Goal: Information Seeking & Learning: Check status

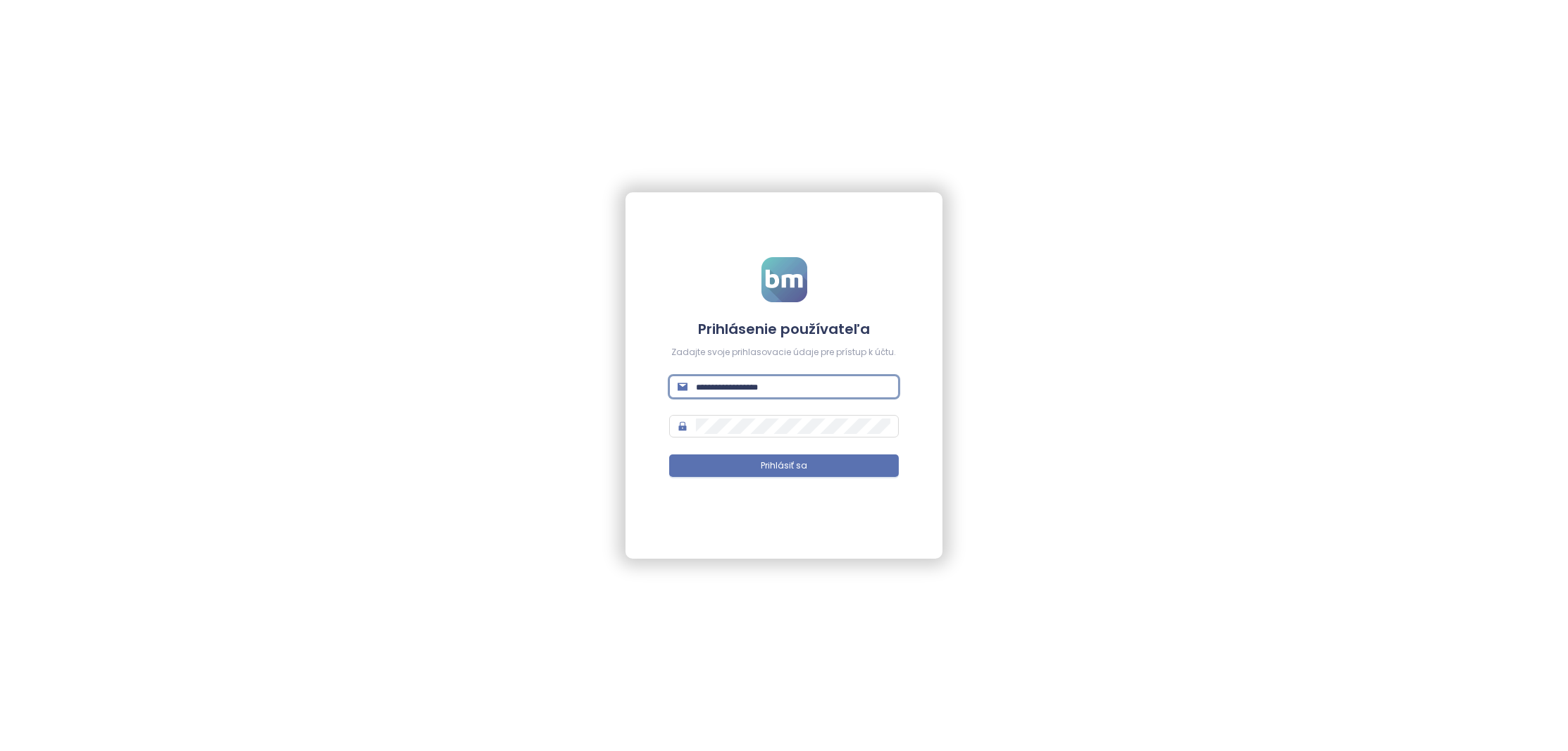
type input "**********"
click at [777, 460] on span "Prihlásiť sa" at bounding box center [784, 466] width 46 height 14
click at [781, 465] on span "Prihlásiť sa" at bounding box center [784, 466] width 46 height 14
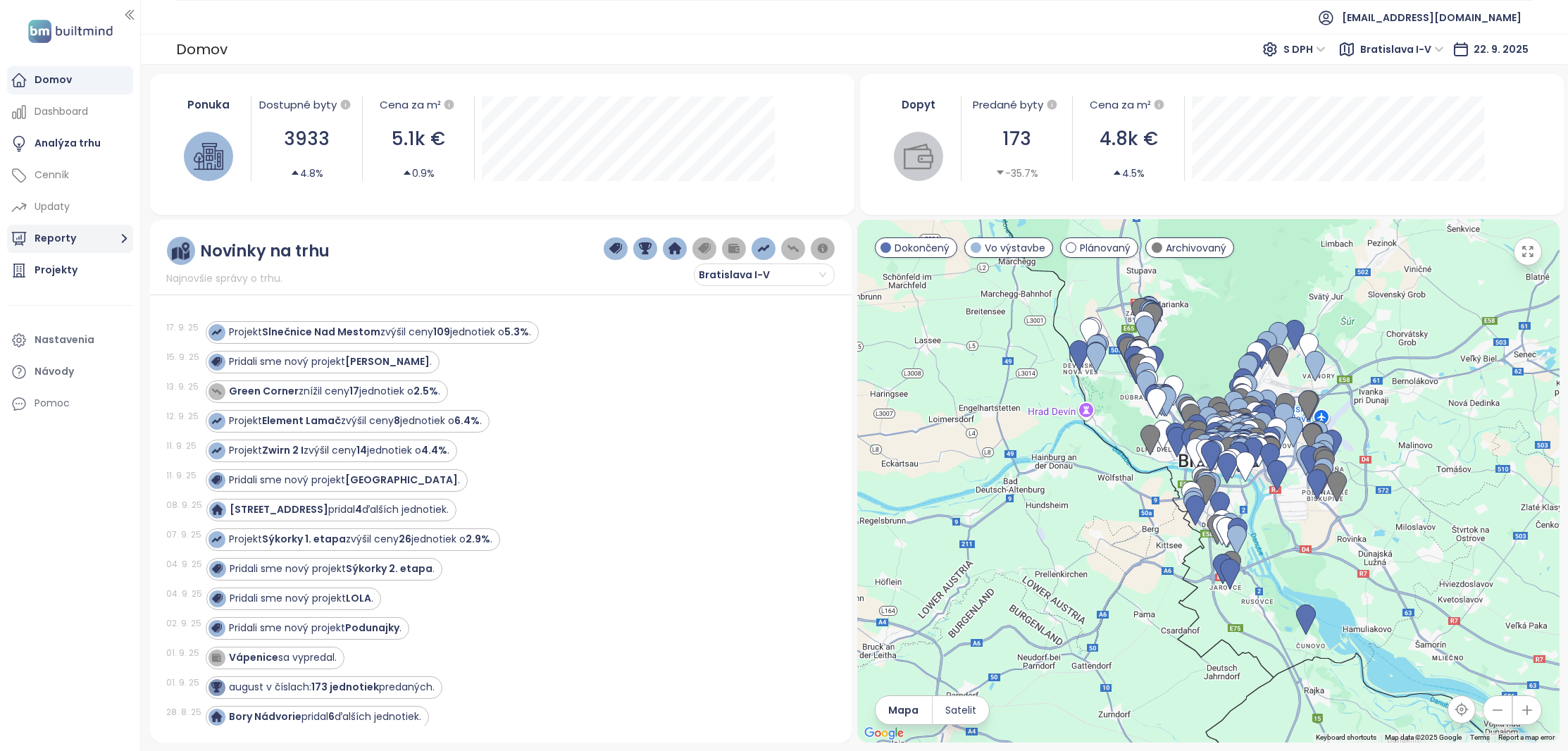
click at [101, 235] on button "Reporty" at bounding box center [70, 238] width 126 height 28
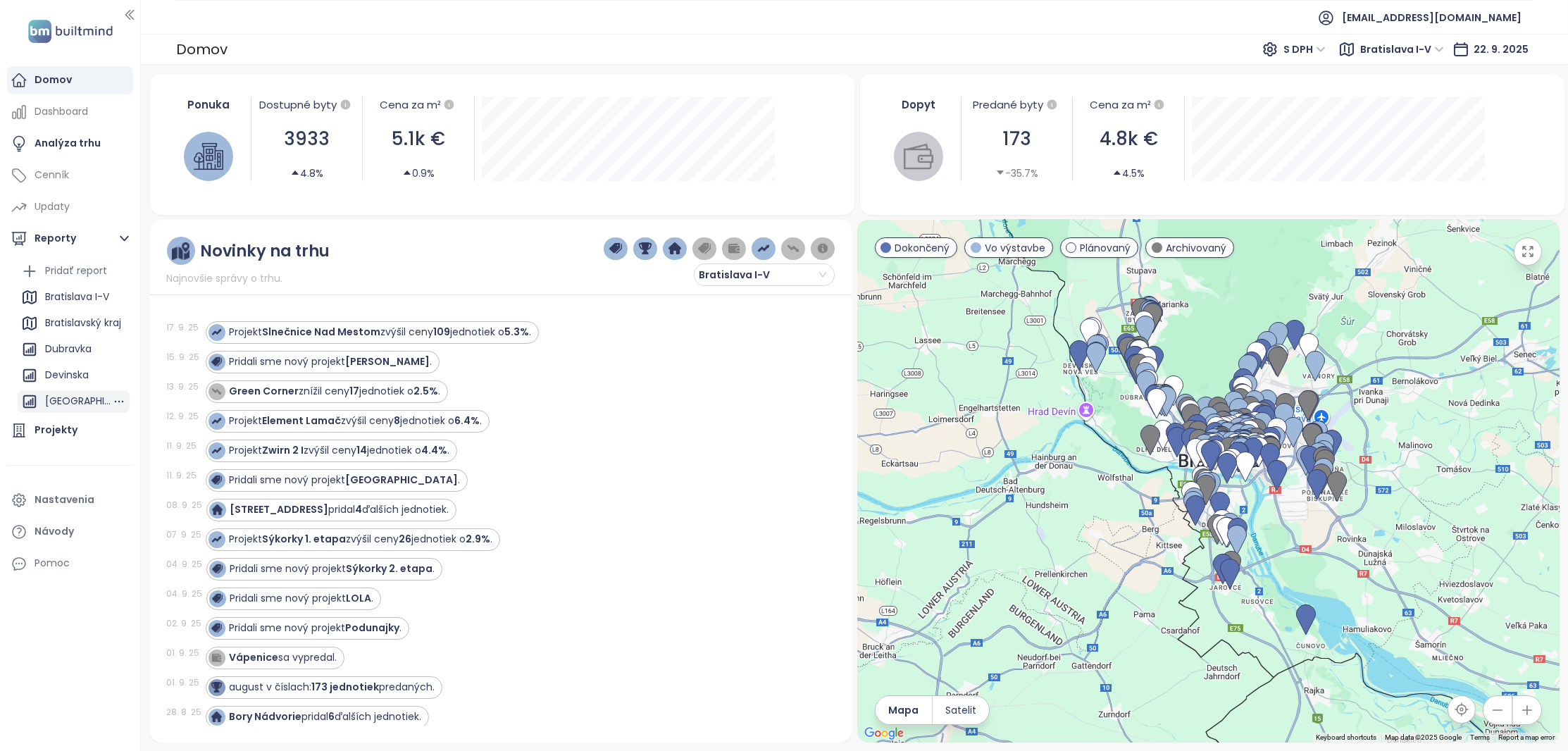
click at [75, 409] on div "[GEOGRAPHIC_DATA] a [GEOGRAPHIC_DATA]" at bounding box center [78, 401] width 67 height 17
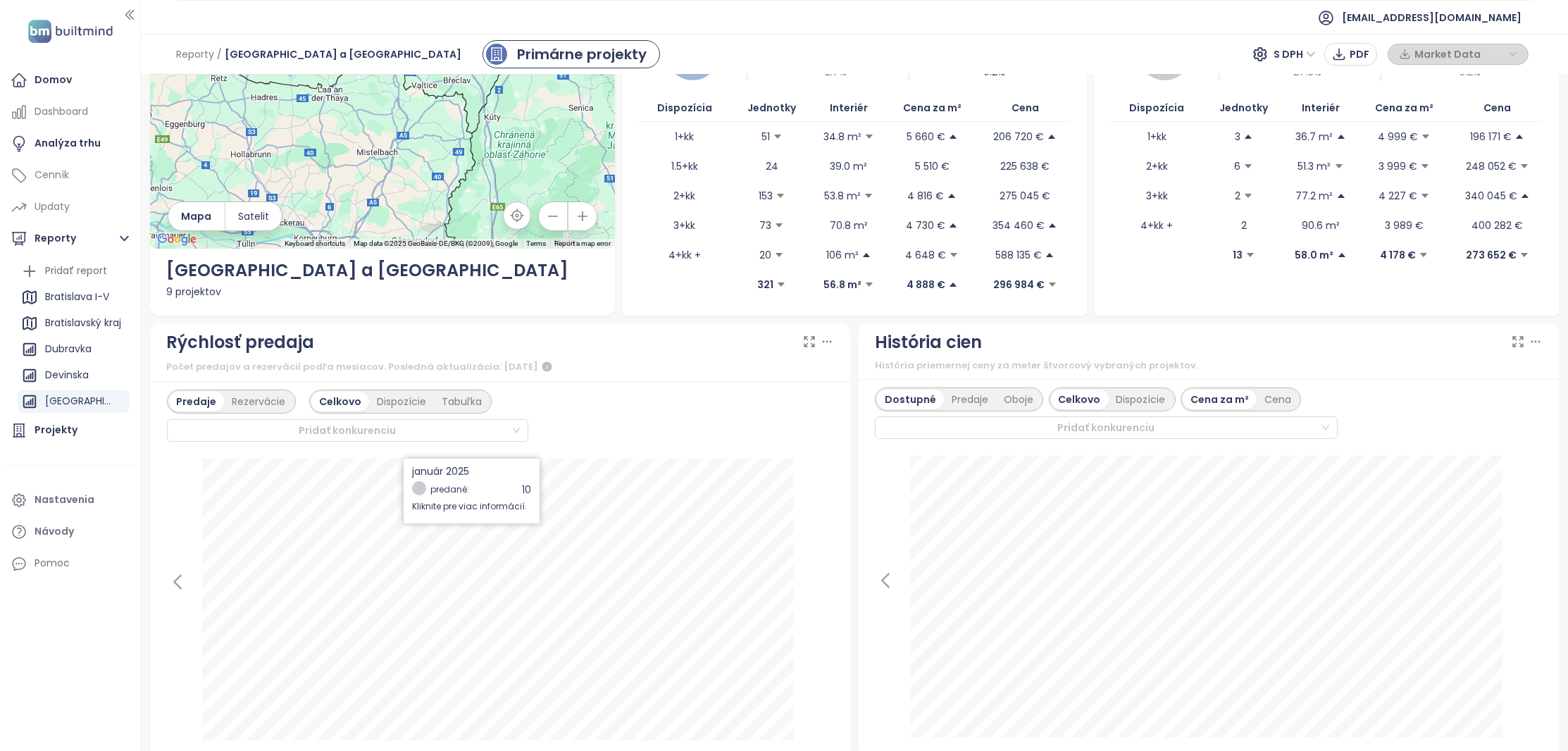
scroll to position [104, 0]
click at [404, 403] on div "Dispozície" at bounding box center [401, 400] width 65 height 20
click at [256, 401] on div "Rezervácie" at bounding box center [259, 400] width 69 height 20
click at [200, 398] on div "Predaje" at bounding box center [195, 400] width 52 height 20
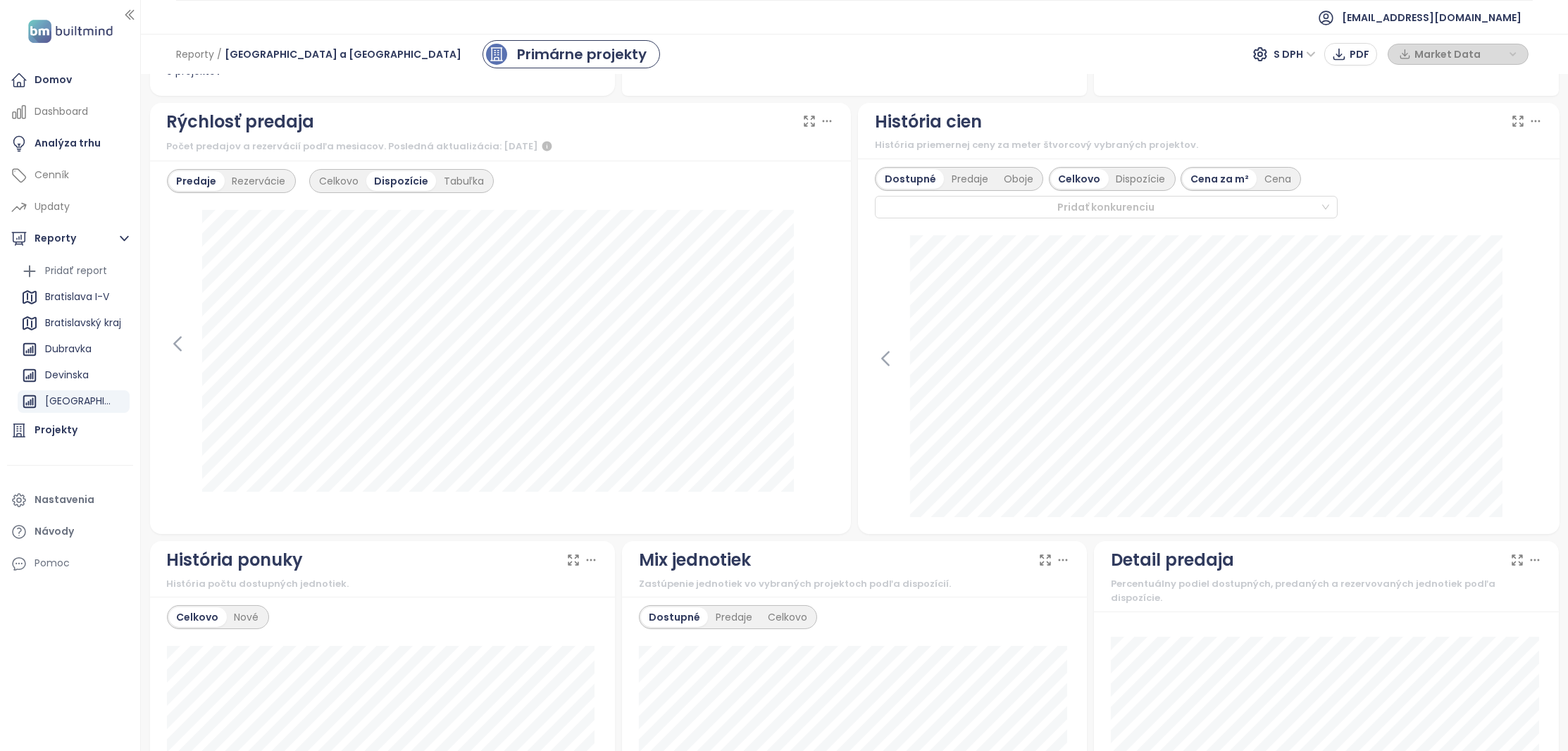
scroll to position [326, 0]
click at [177, 344] on icon at bounding box center [176, 341] width 6 height 14
click at [820, 341] on icon at bounding box center [823, 341] width 22 height 22
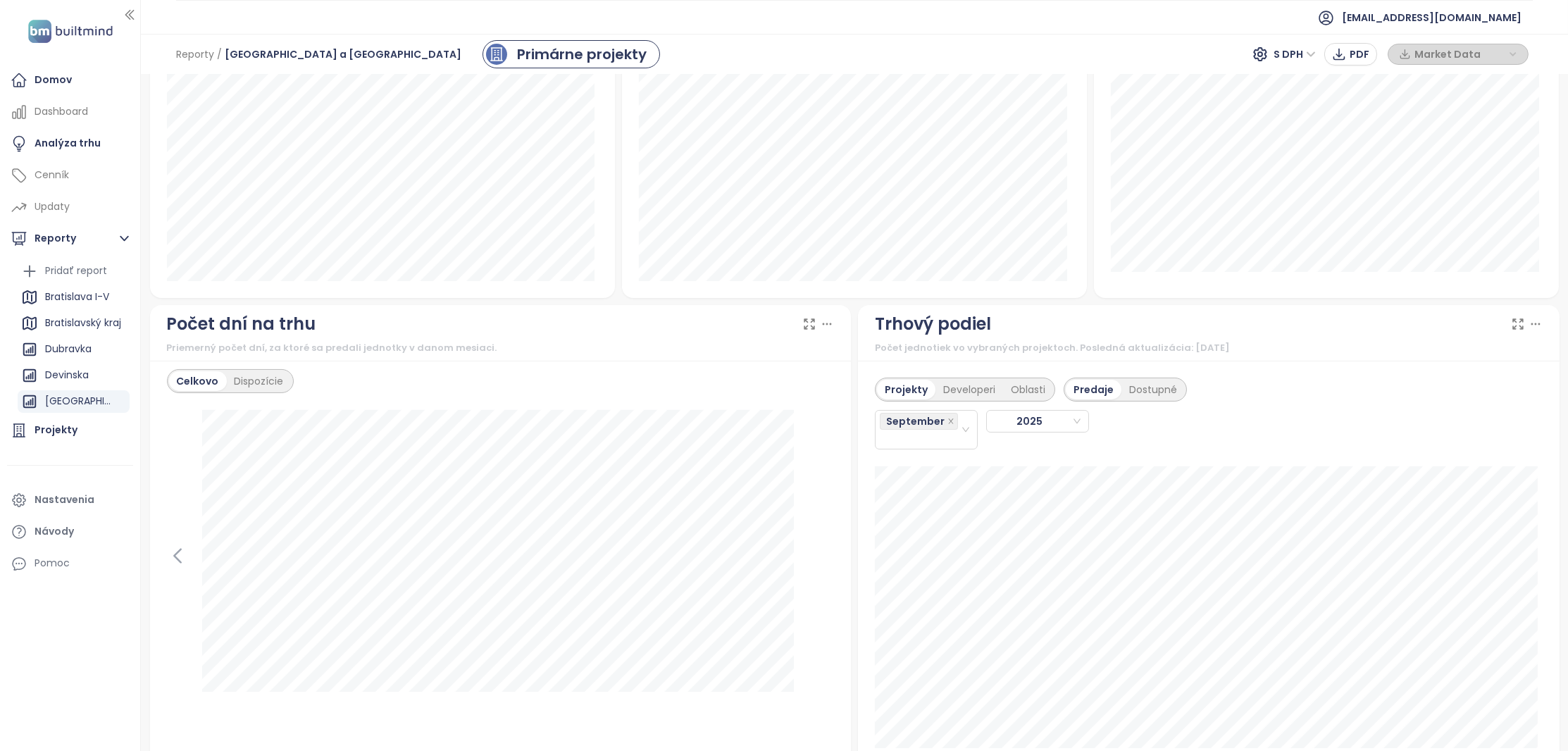
scroll to position [970, 0]
click at [279, 380] on div "Dispozície" at bounding box center [259, 382] width 65 height 20
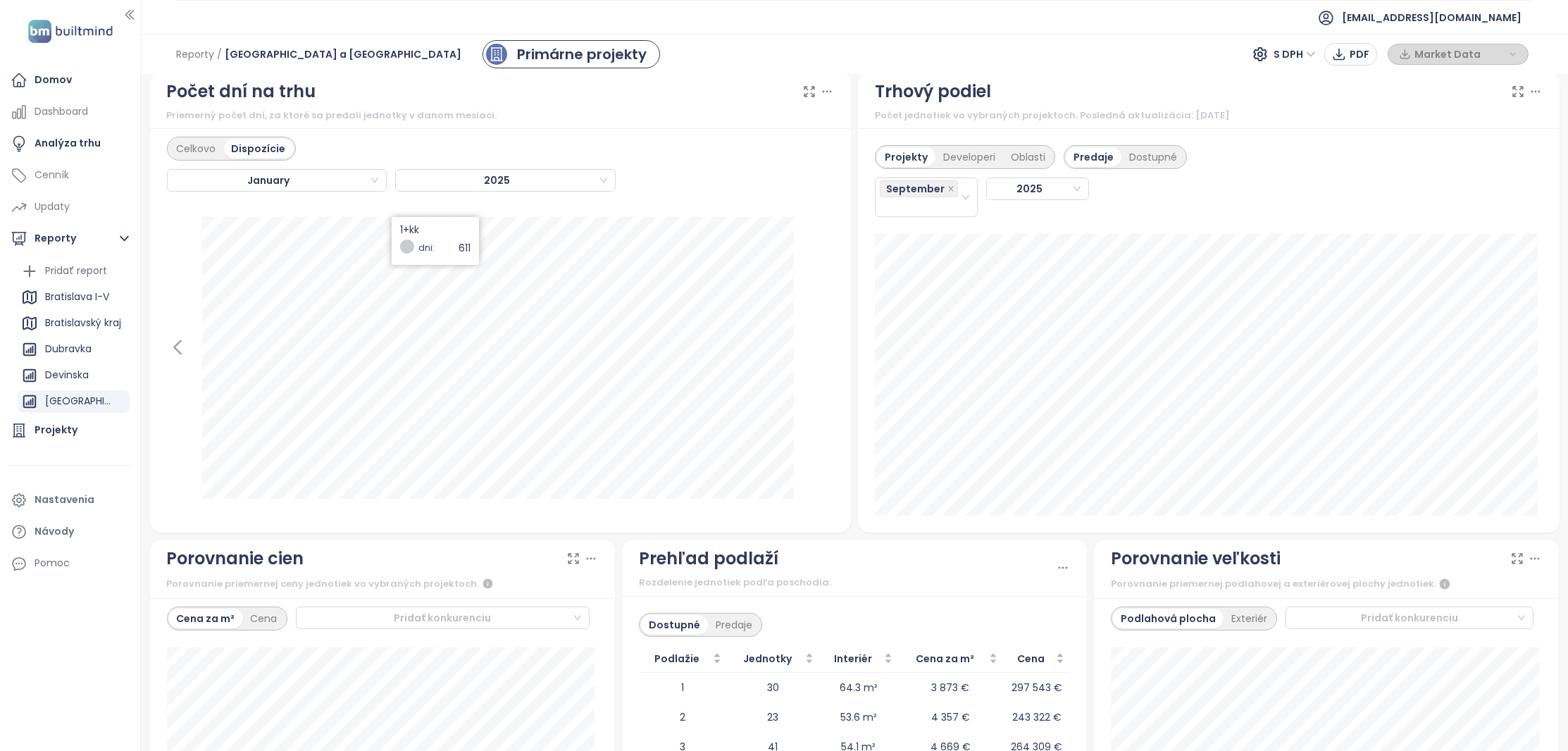
scroll to position [1202, 0]
click at [373, 182] on span "January" at bounding box center [275, 182] width 207 height 22
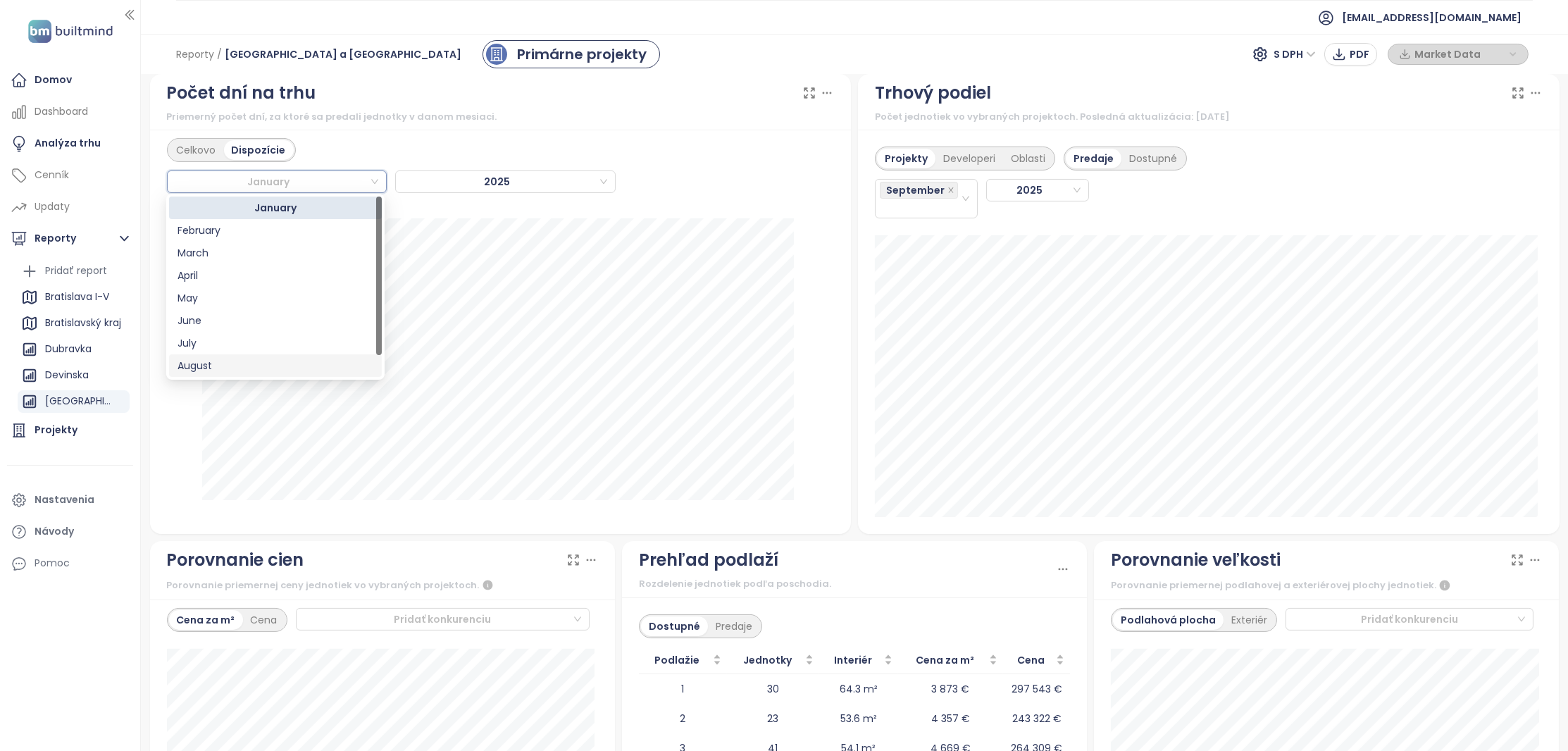
scroll to position [22, 0]
click at [277, 361] on div "September" at bounding box center [275, 366] width 196 height 15
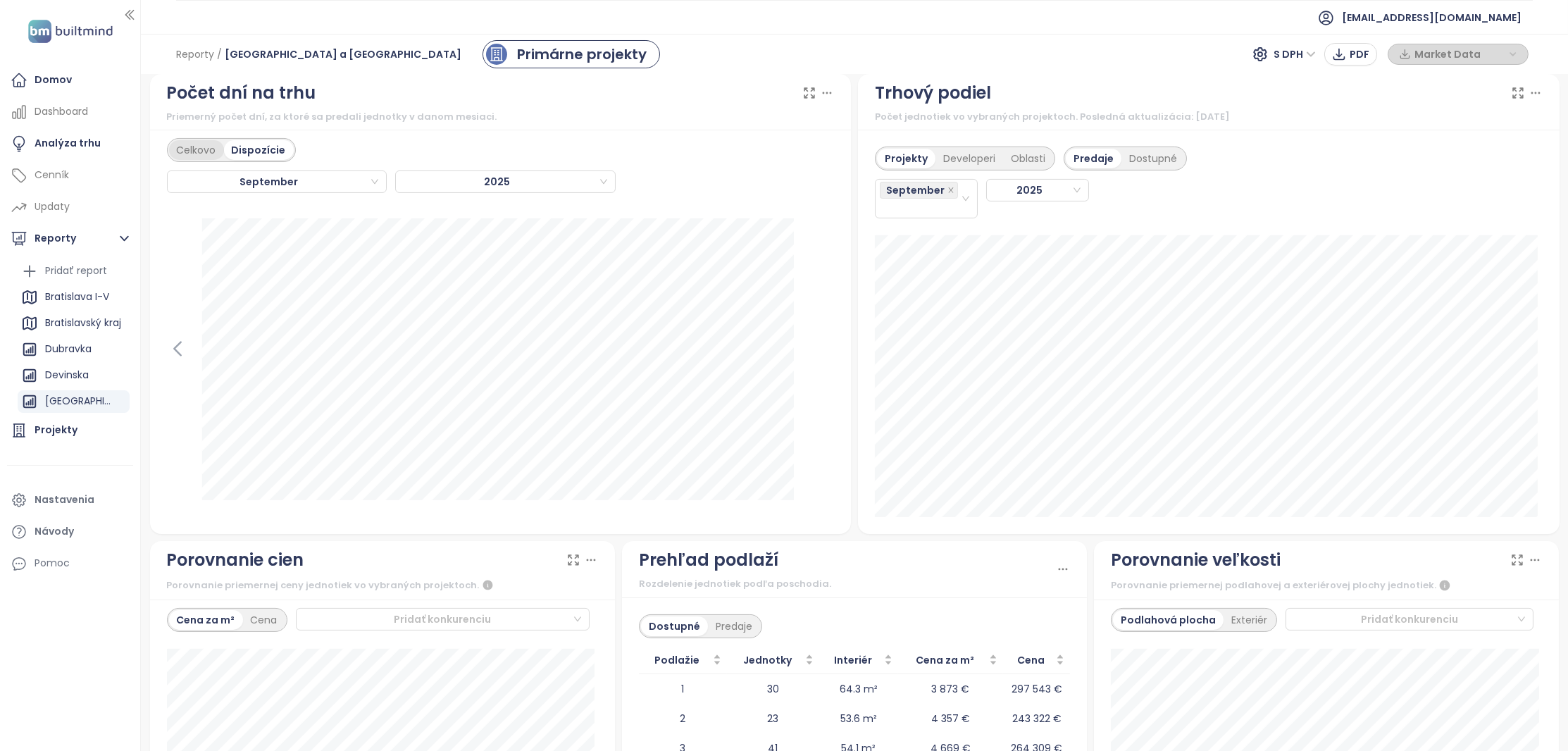
click at [200, 146] on div "Celkovo" at bounding box center [197, 150] width 55 height 20
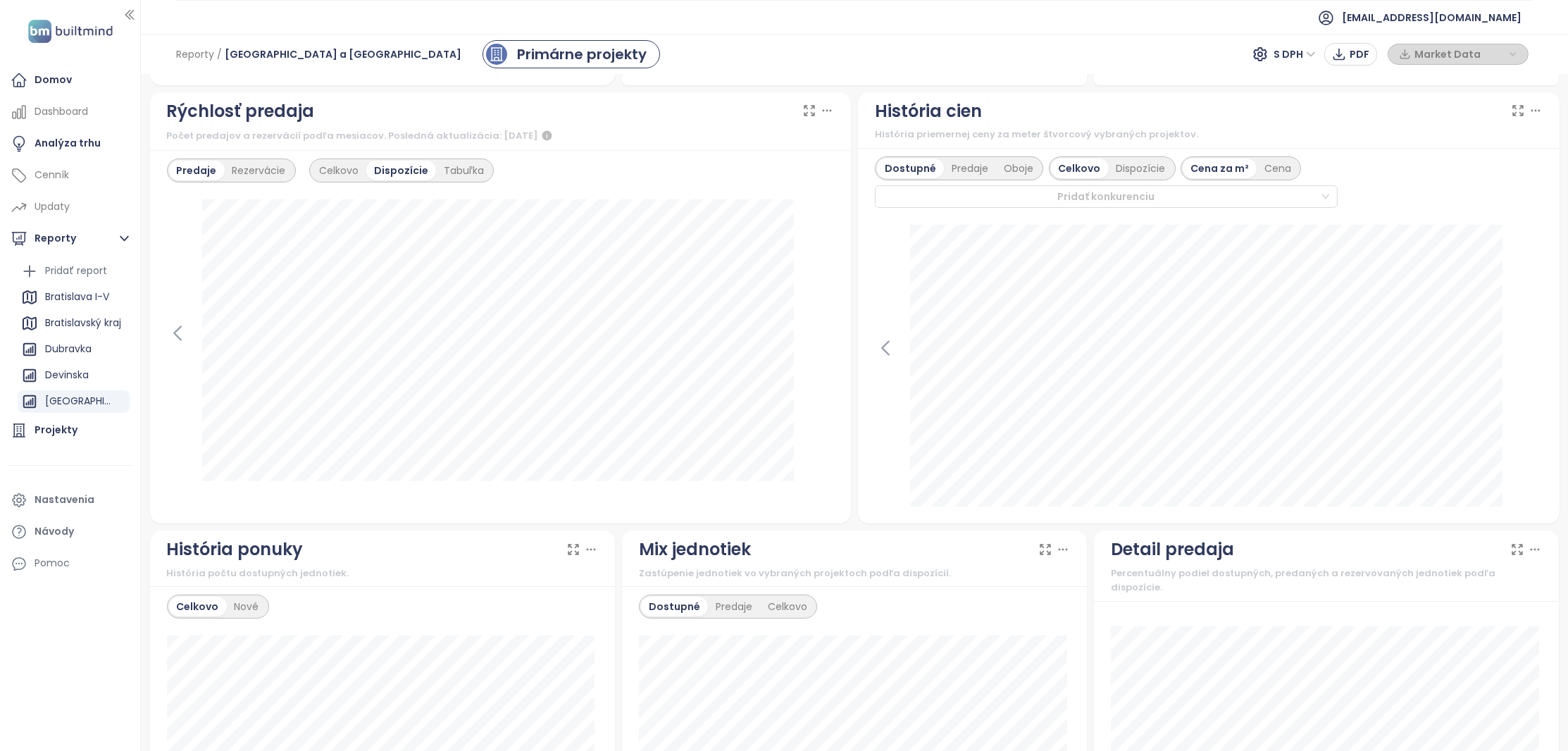
scroll to position [333, 0]
click at [325, 170] on div "Celkovo" at bounding box center [339, 171] width 55 height 20
click at [444, 169] on div "Tabuľka" at bounding box center [462, 171] width 56 height 20
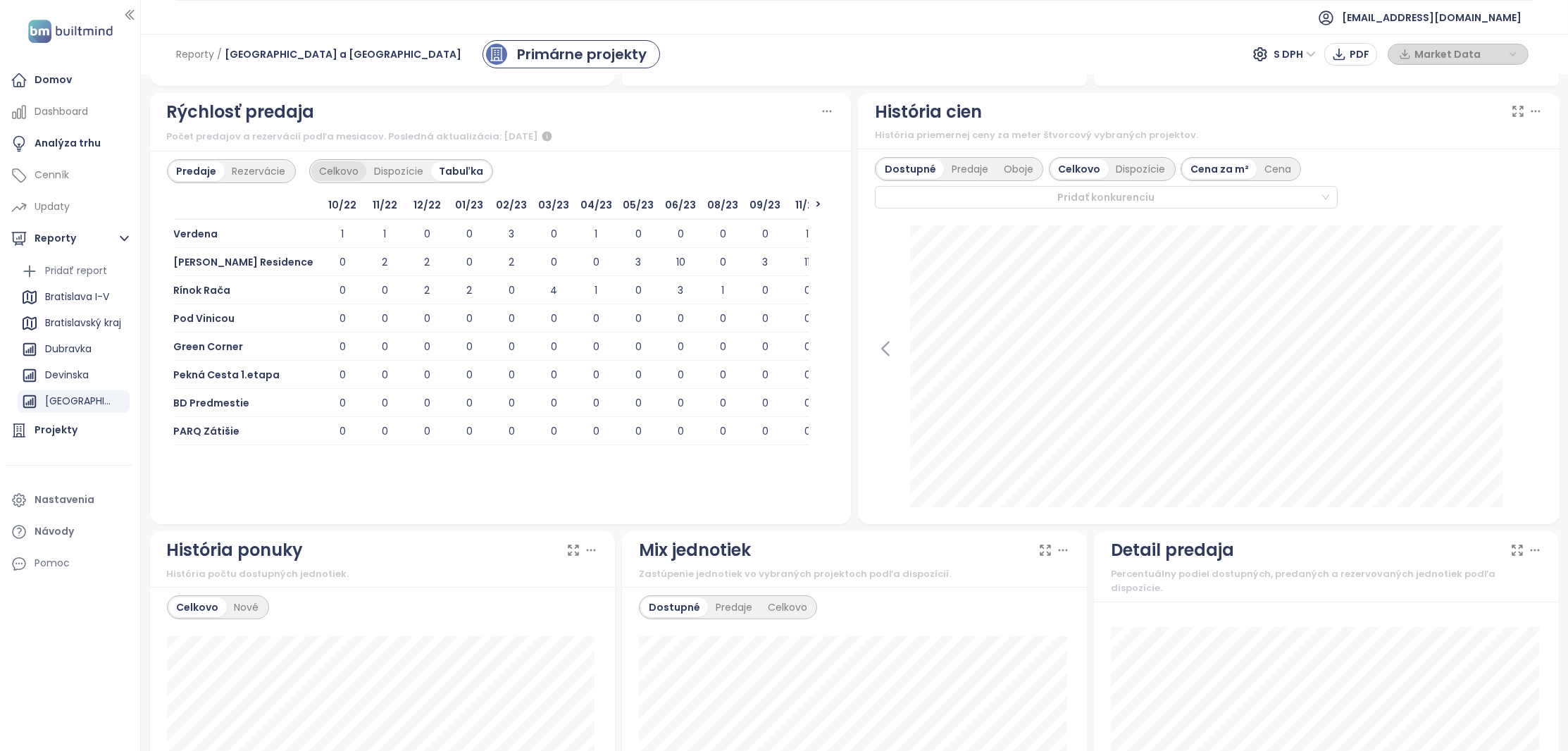
click at [321, 169] on div "Celkovo" at bounding box center [339, 171] width 55 height 20
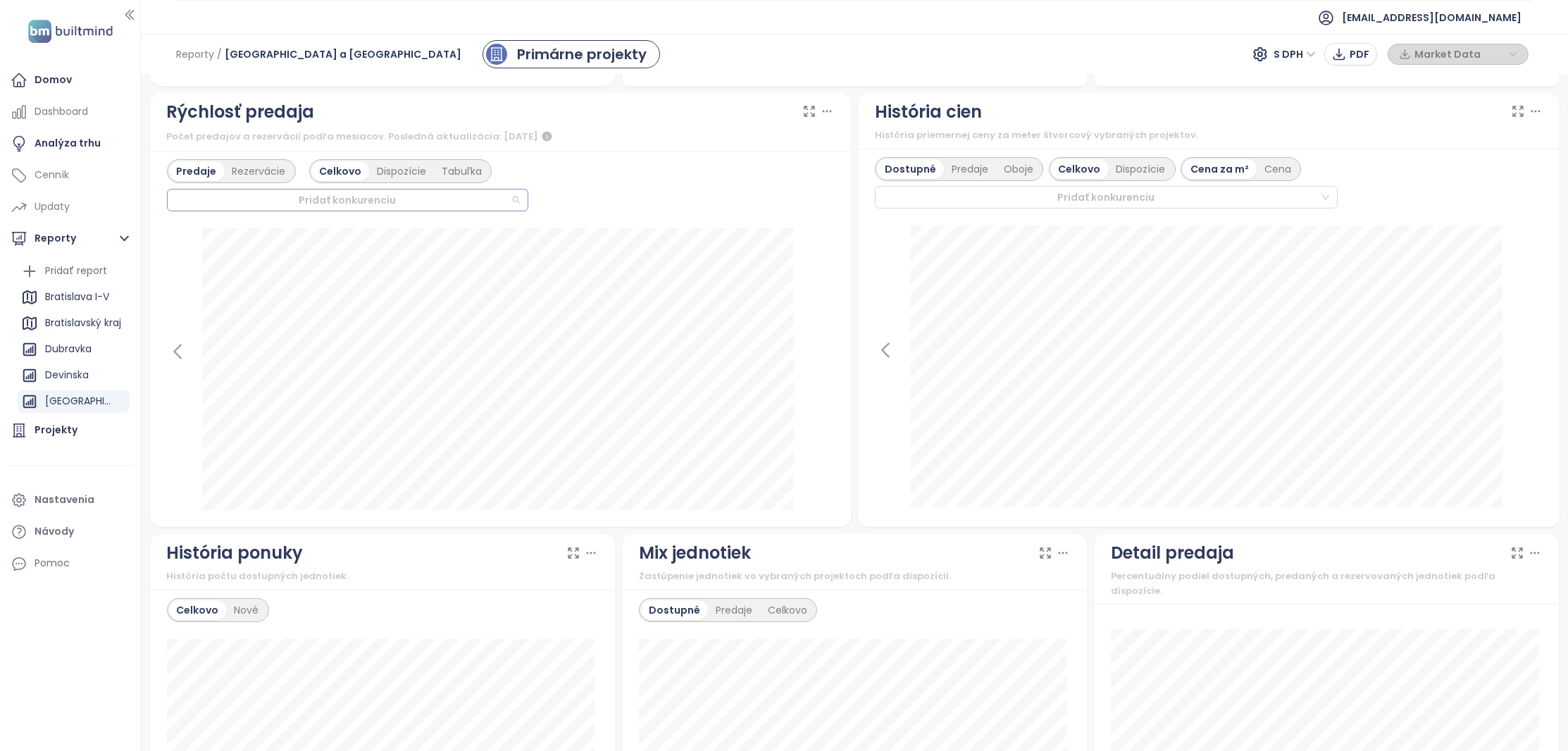
click at [422, 193] on div at bounding box center [341, 200] width 339 height 17
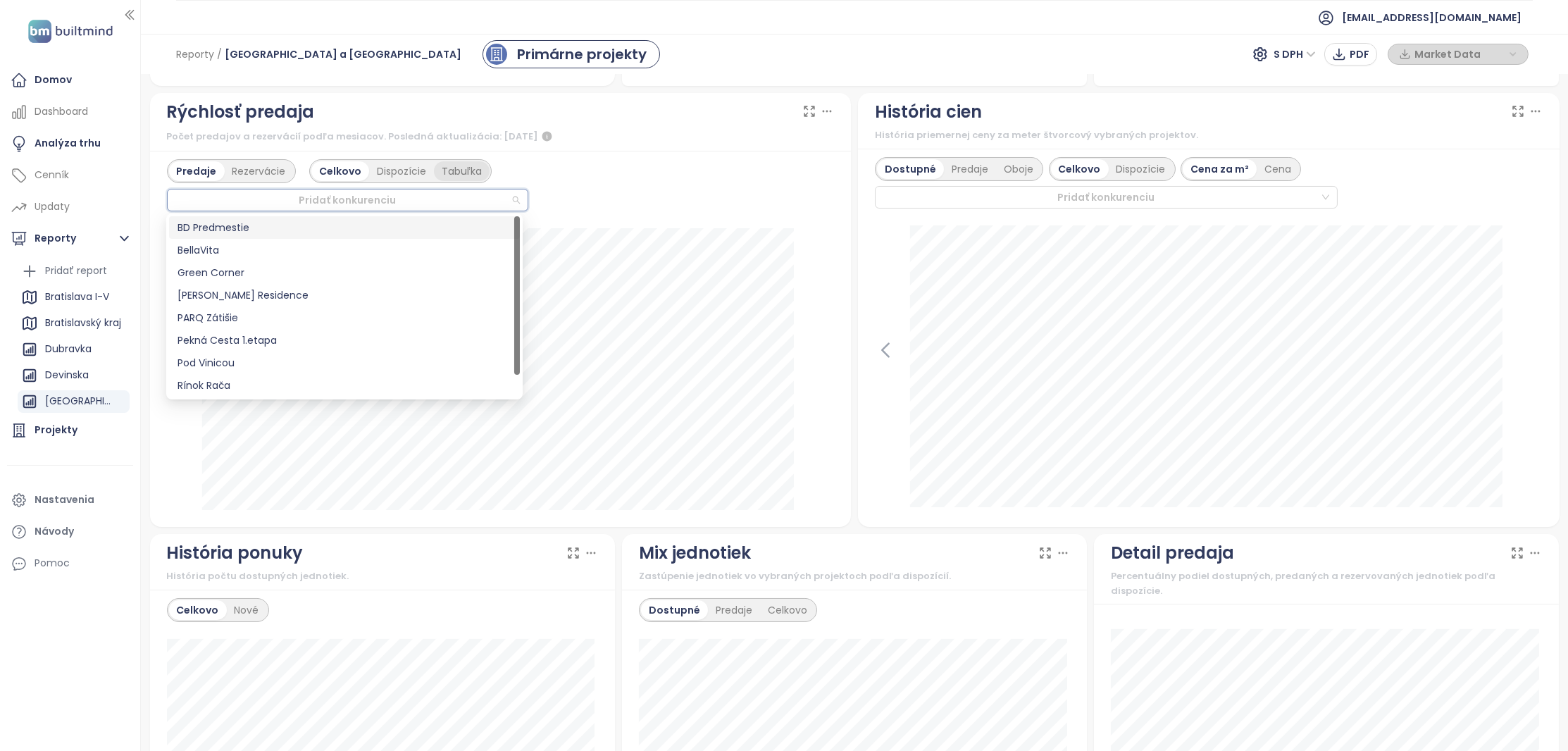
click at [458, 169] on div "Tabuľka" at bounding box center [462, 171] width 56 height 20
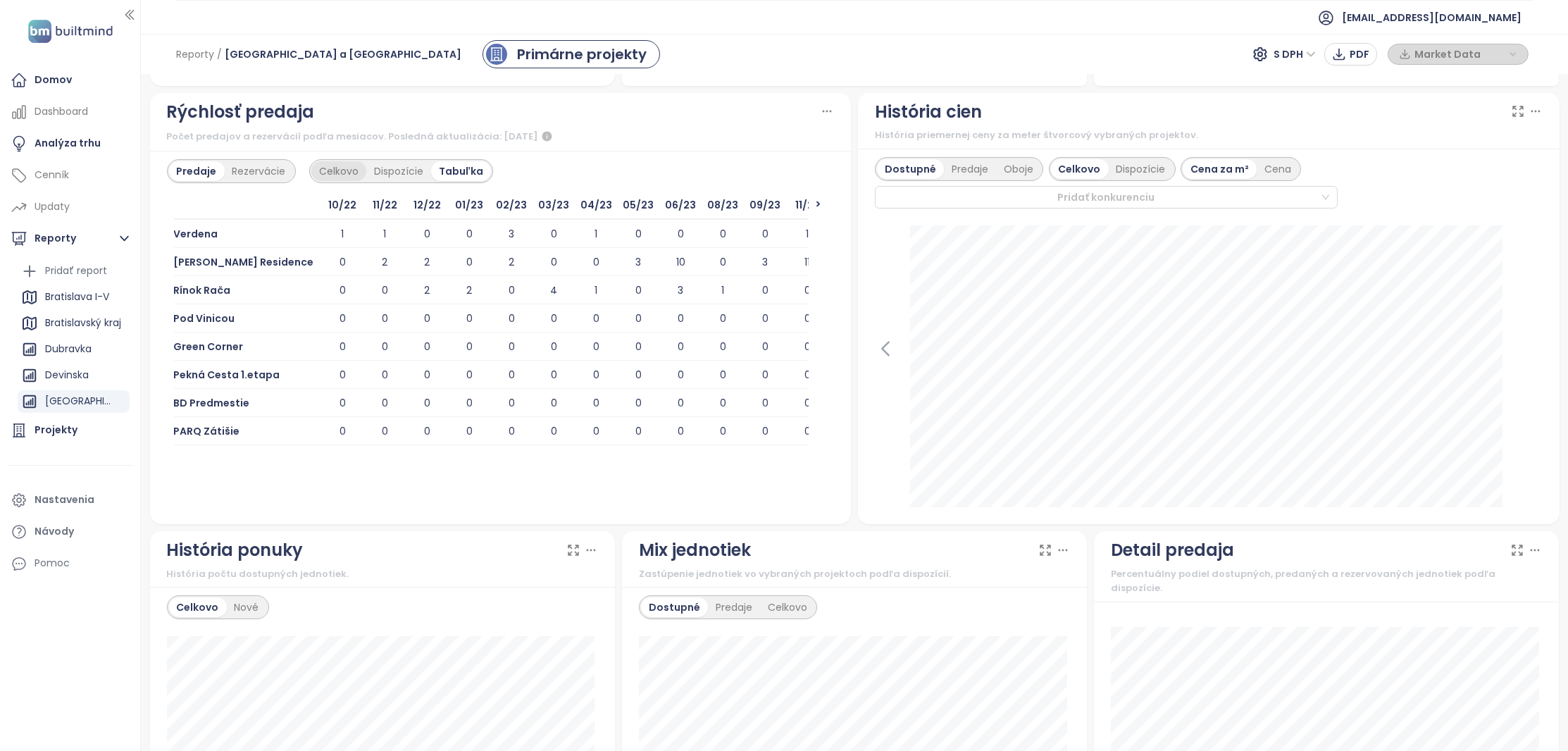
click at [350, 168] on div "Celkovo" at bounding box center [339, 171] width 55 height 20
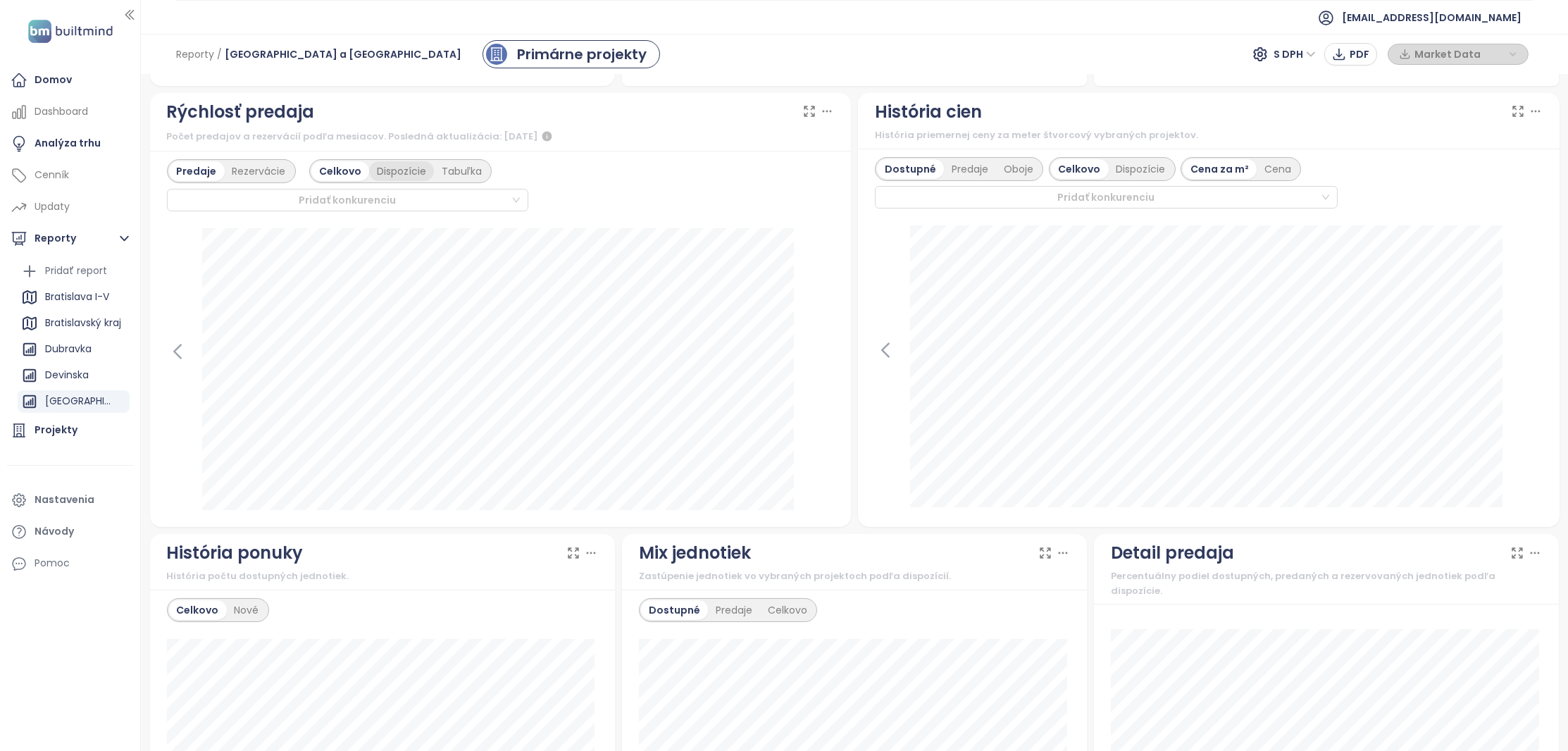
click at [399, 168] on div "Dispozície" at bounding box center [401, 171] width 65 height 20
click at [462, 165] on div "Tabuľka" at bounding box center [464, 171] width 56 height 20
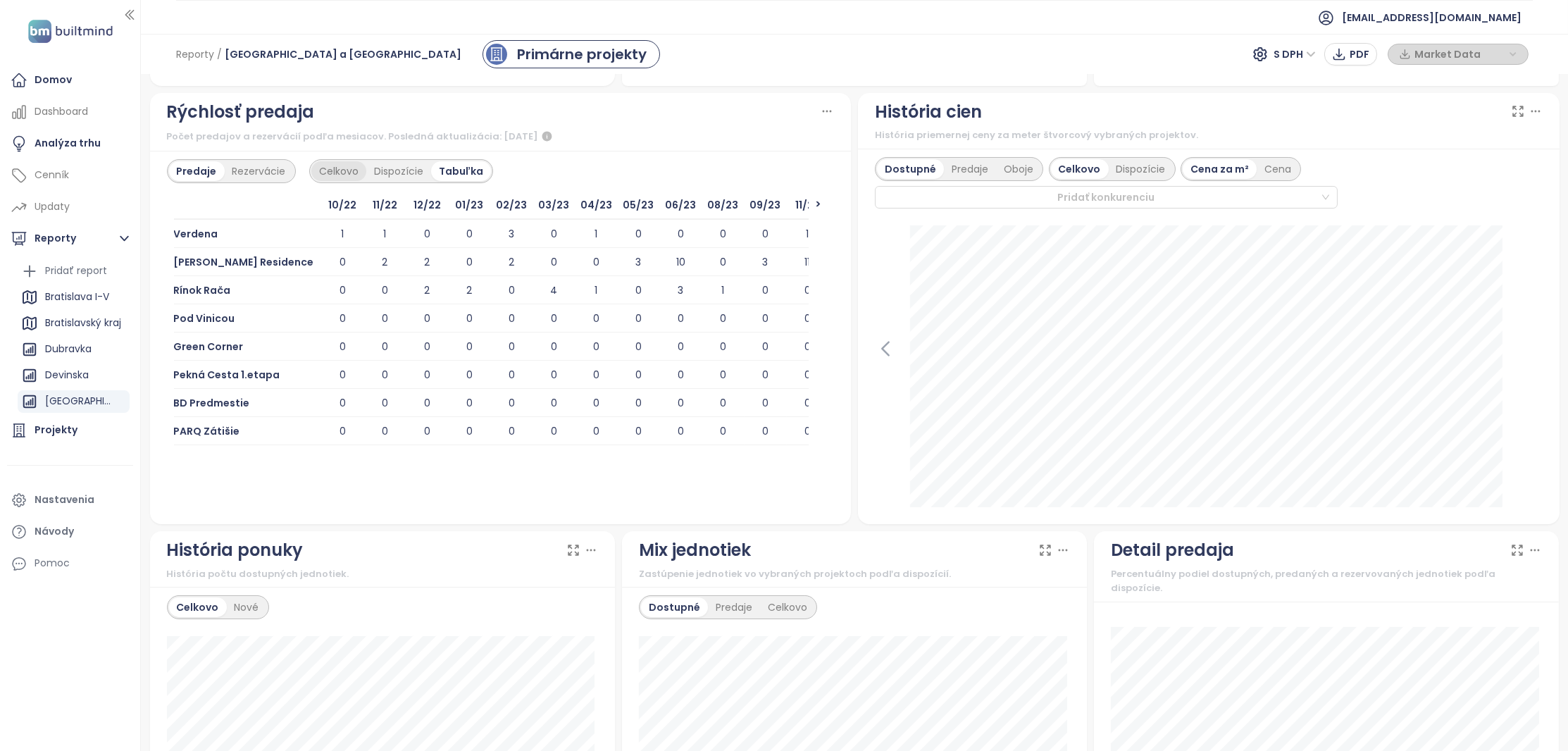
click at [323, 175] on div "Celkovo" at bounding box center [339, 171] width 55 height 20
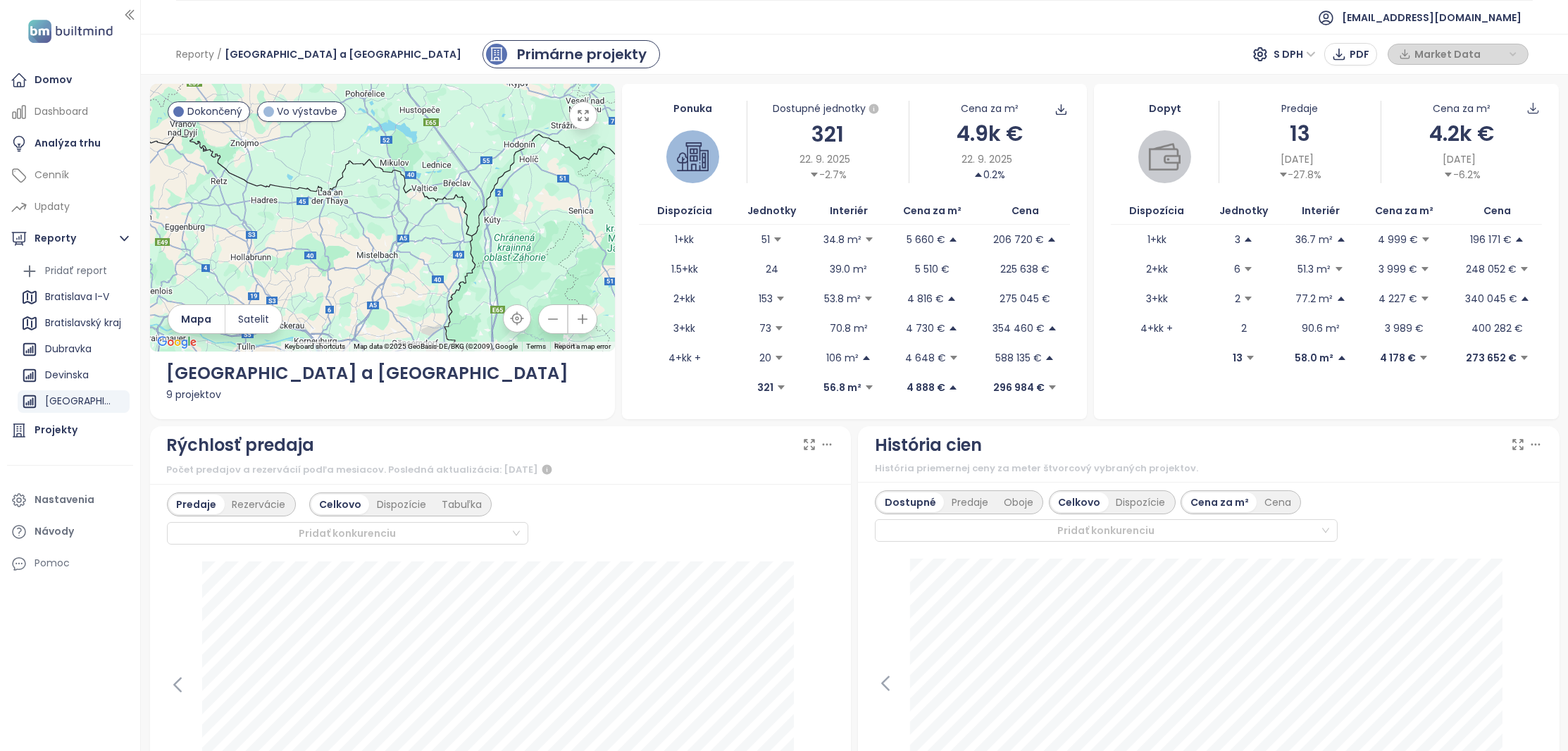
scroll to position [0, 0]
click at [1170, 162] on img at bounding box center [1165, 157] width 32 height 32
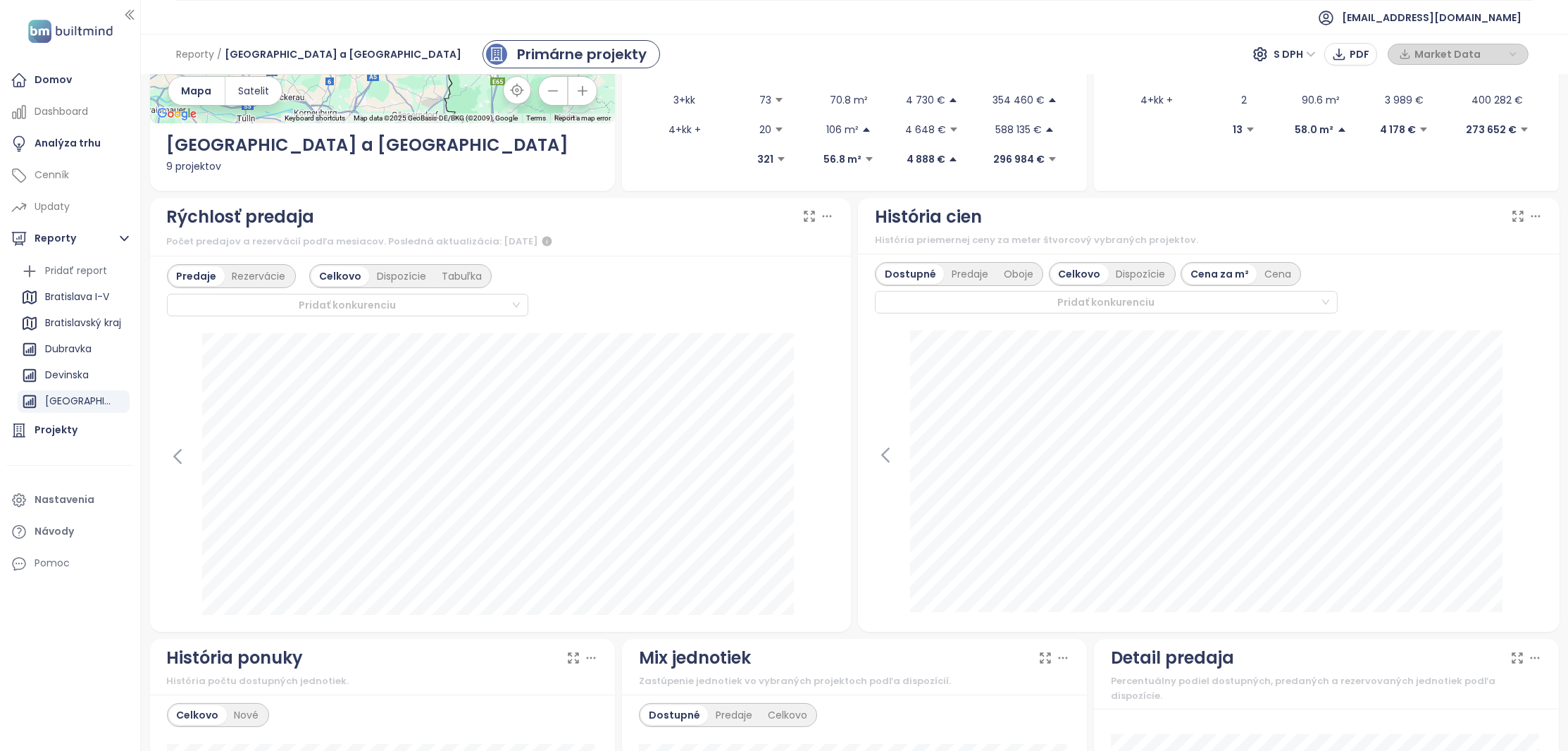
scroll to position [229, 0]
click at [181, 449] on icon at bounding box center [176, 456] width 6 height 14
click at [817, 456] on icon at bounding box center [823, 456] width 22 height 22
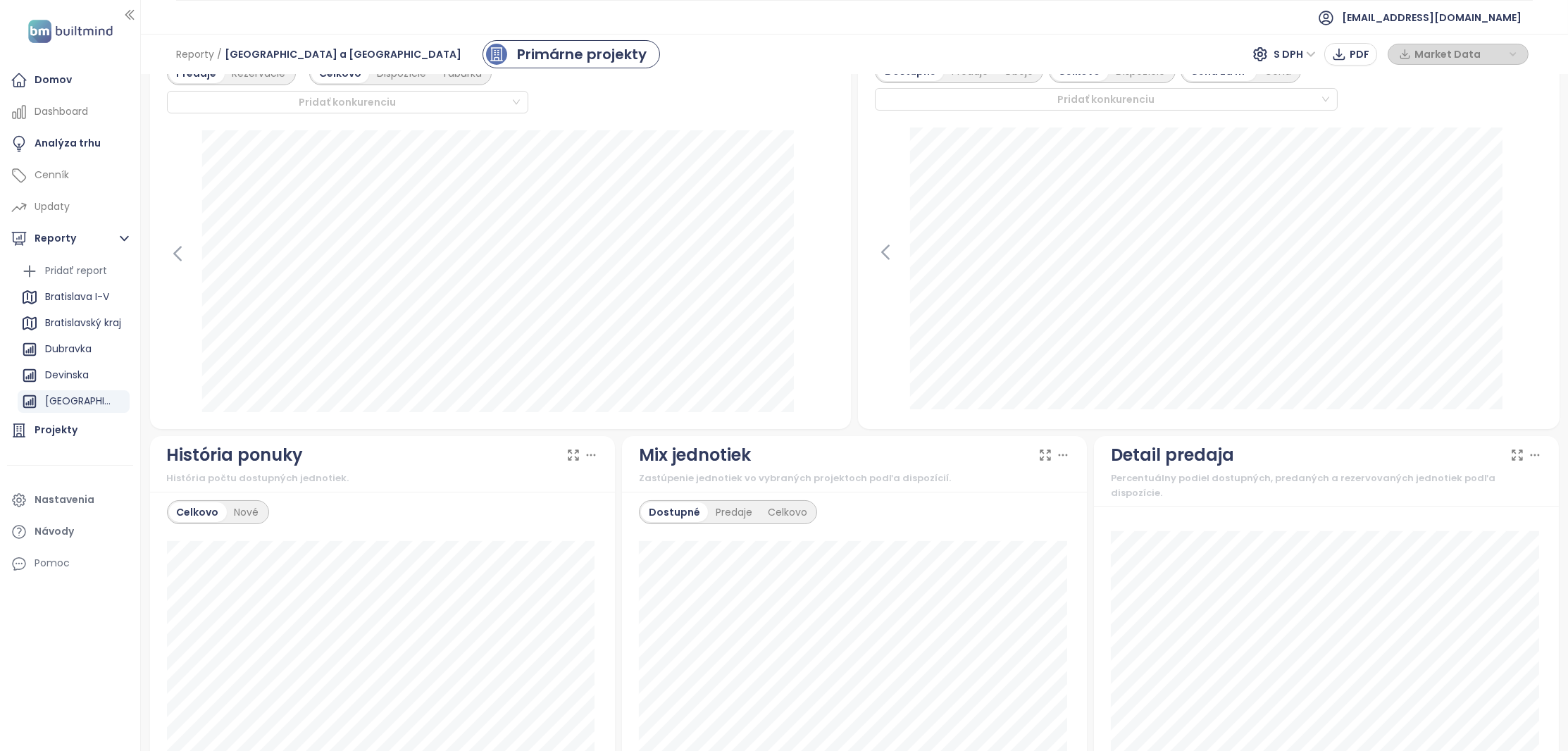
scroll to position [430, 0]
click at [184, 259] on icon at bounding box center [177, 255] width 22 height 22
click at [185, 251] on icon at bounding box center [177, 255] width 22 height 22
click at [821, 259] on icon at bounding box center [823, 255] width 22 height 22
click at [821, 255] on icon at bounding box center [822, 255] width 6 height 14
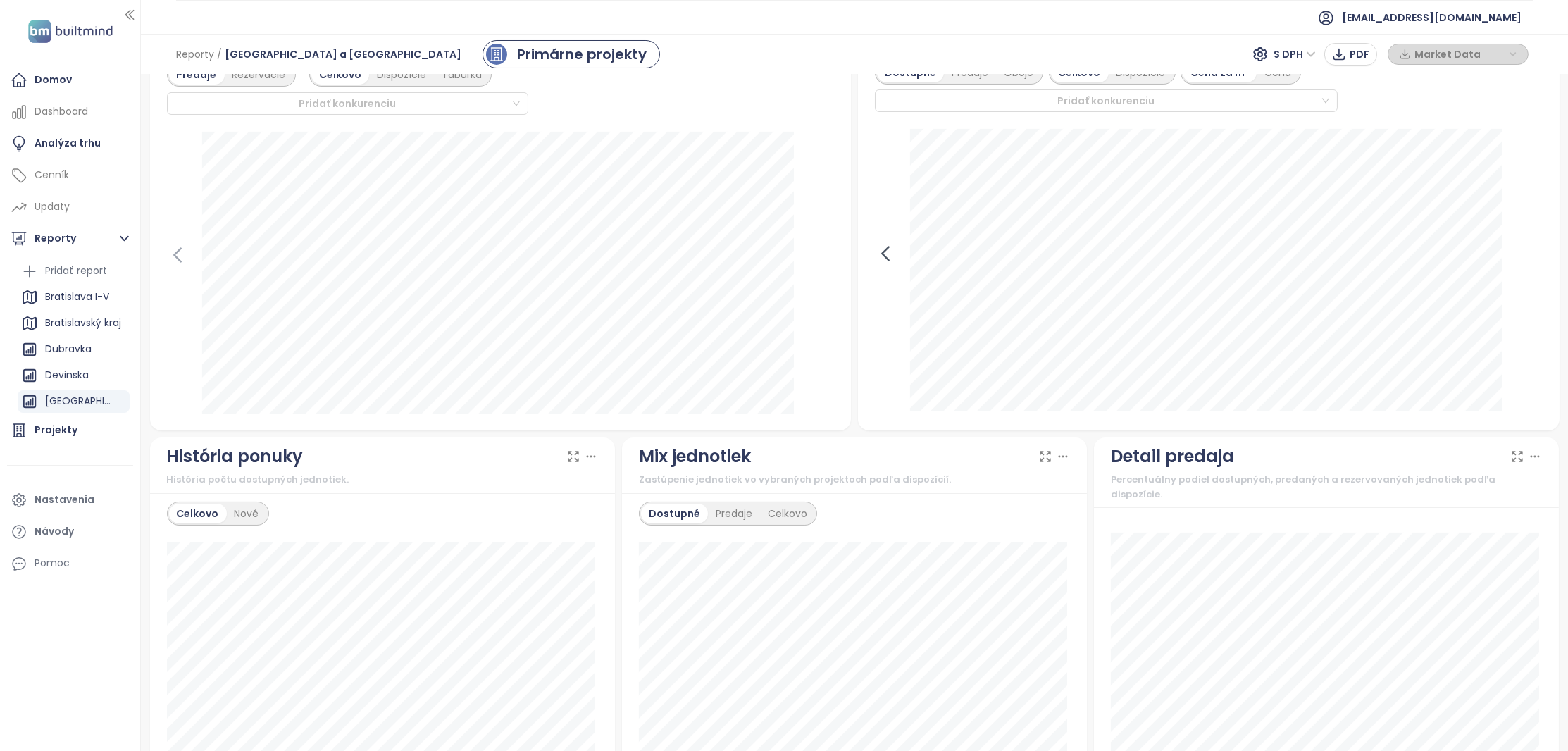
click at [888, 251] on icon at bounding box center [885, 254] width 22 height 22
click at [888, 251] on div at bounding box center [1208, 271] width 668 height 285
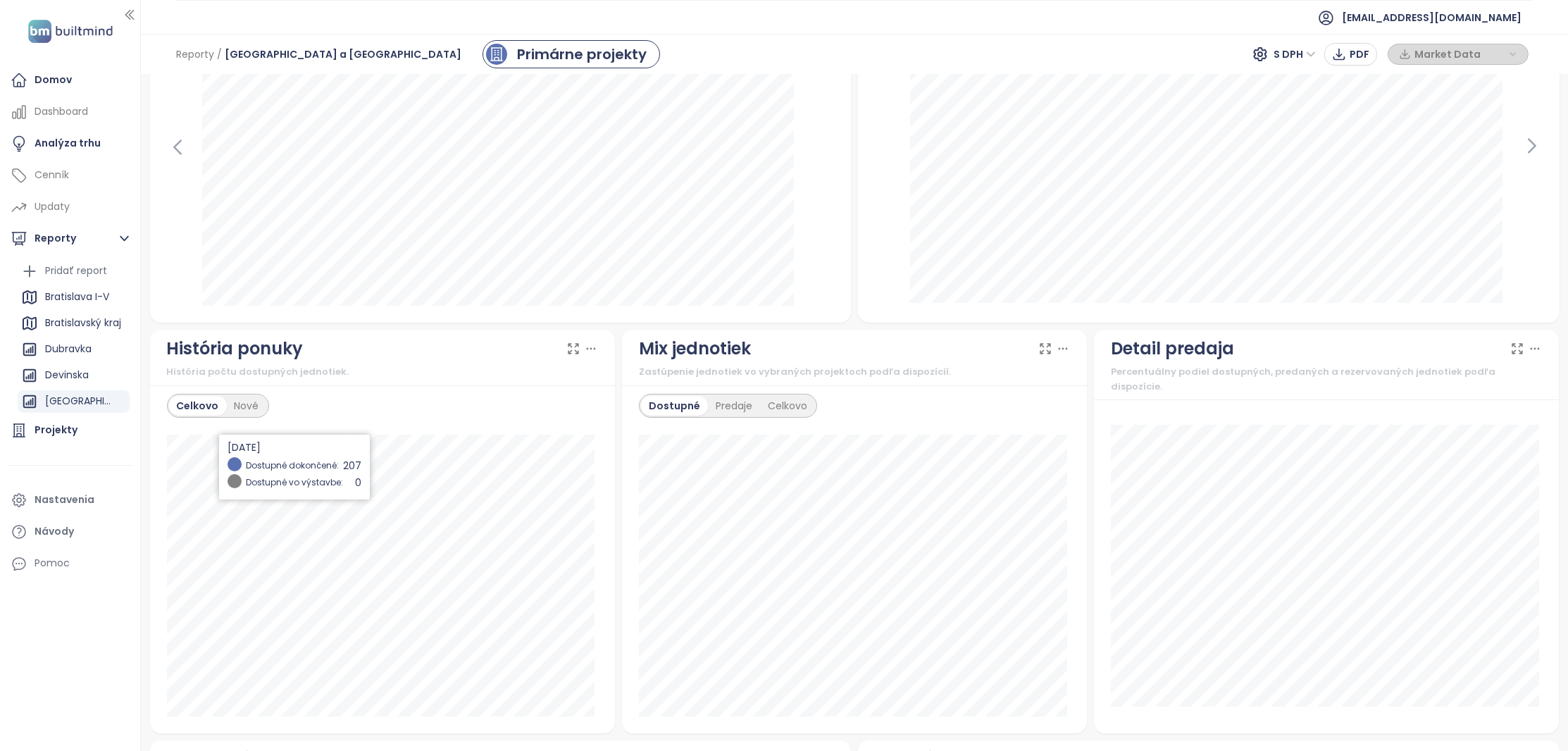
scroll to position [521, 0]
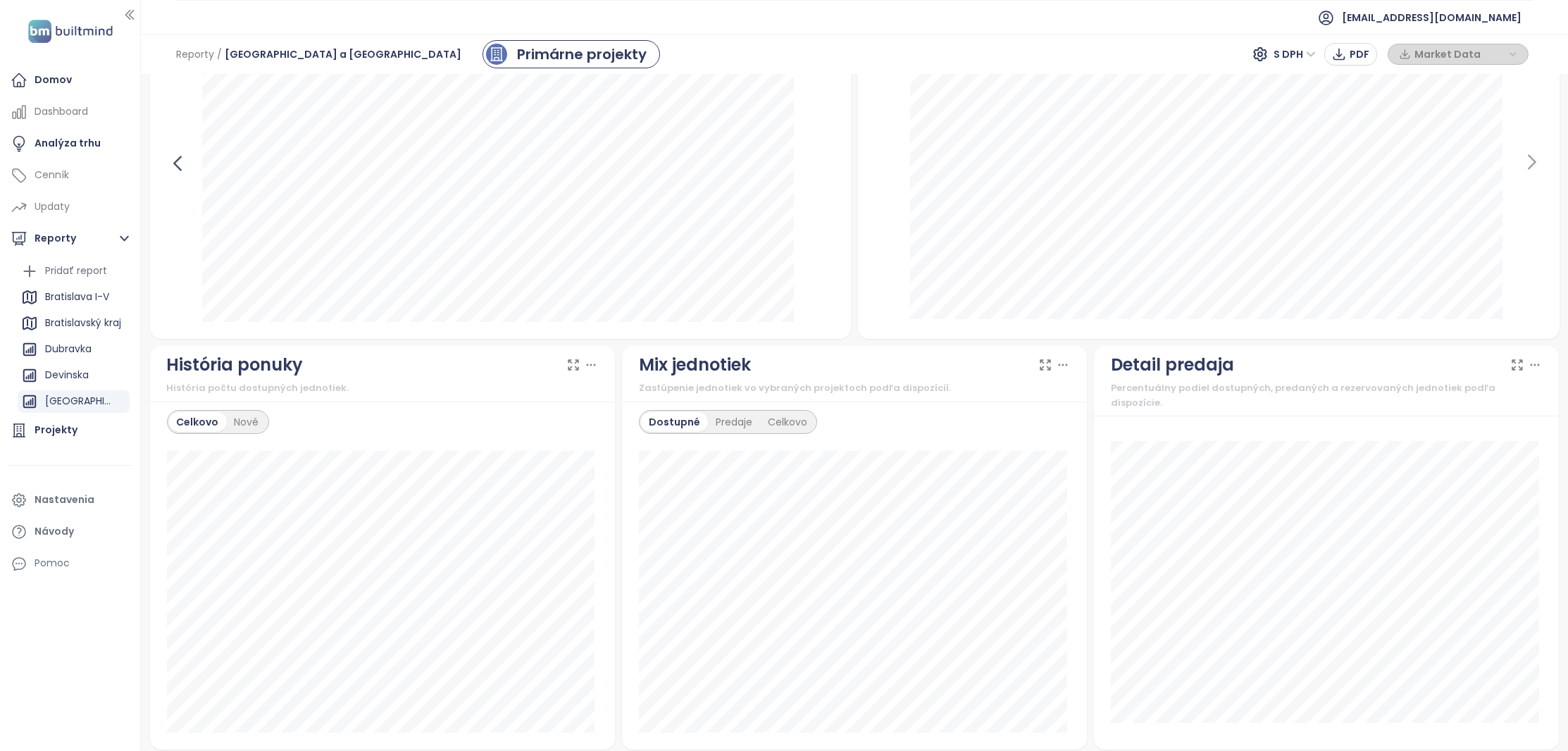
click at [180, 162] on icon at bounding box center [177, 163] width 22 height 22
click at [174, 163] on icon at bounding box center [177, 163] width 22 height 22
click at [813, 160] on icon at bounding box center [823, 163] width 22 height 22
click at [816, 160] on icon at bounding box center [823, 163] width 22 height 22
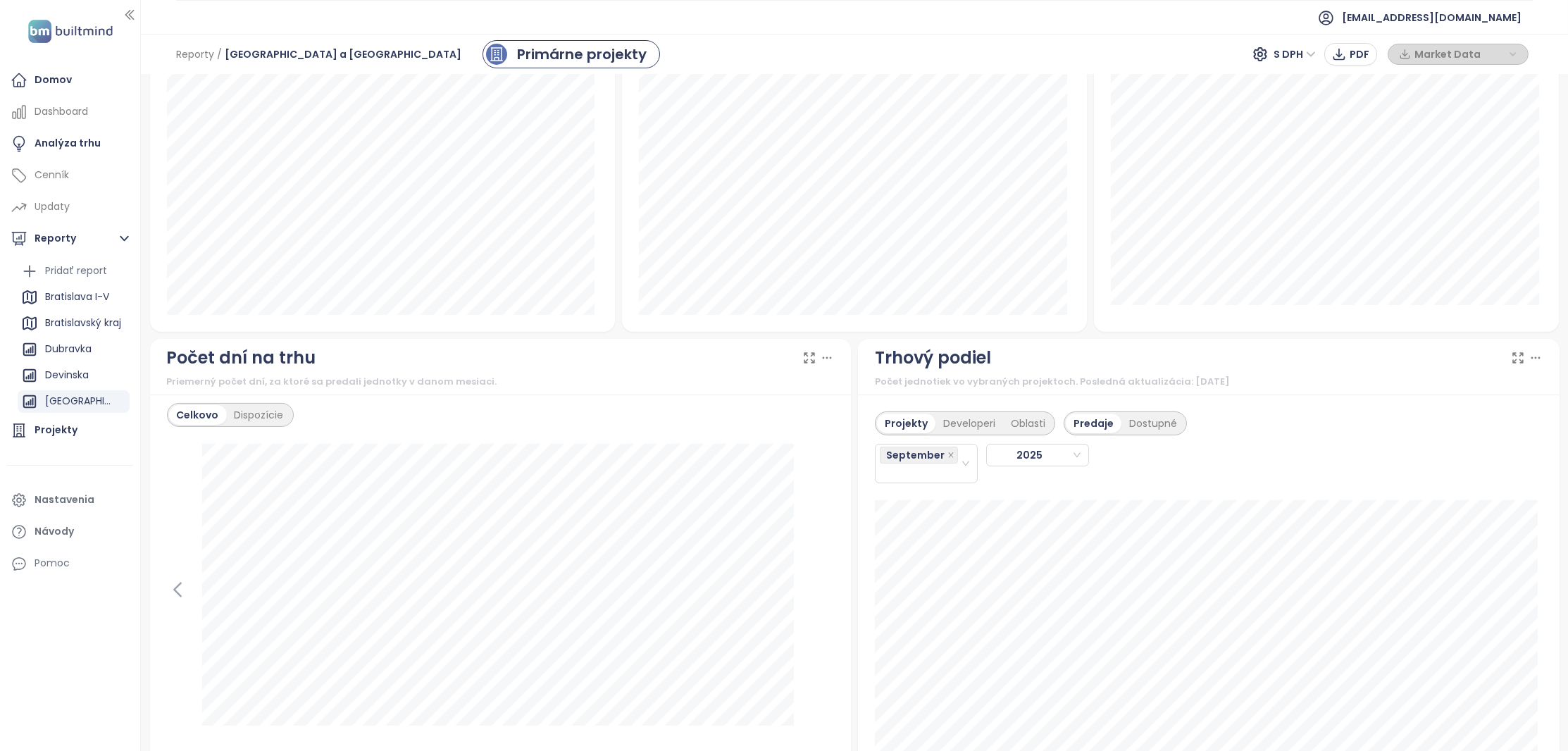
scroll to position [944, 0]
click at [178, 588] on icon at bounding box center [176, 586] width 6 height 14
click at [813, 584] on icon at bounding box center [823, 585] width 22 height 22
click at [183, 578] on icon at bounding box center [177, 585] width 22 height 22
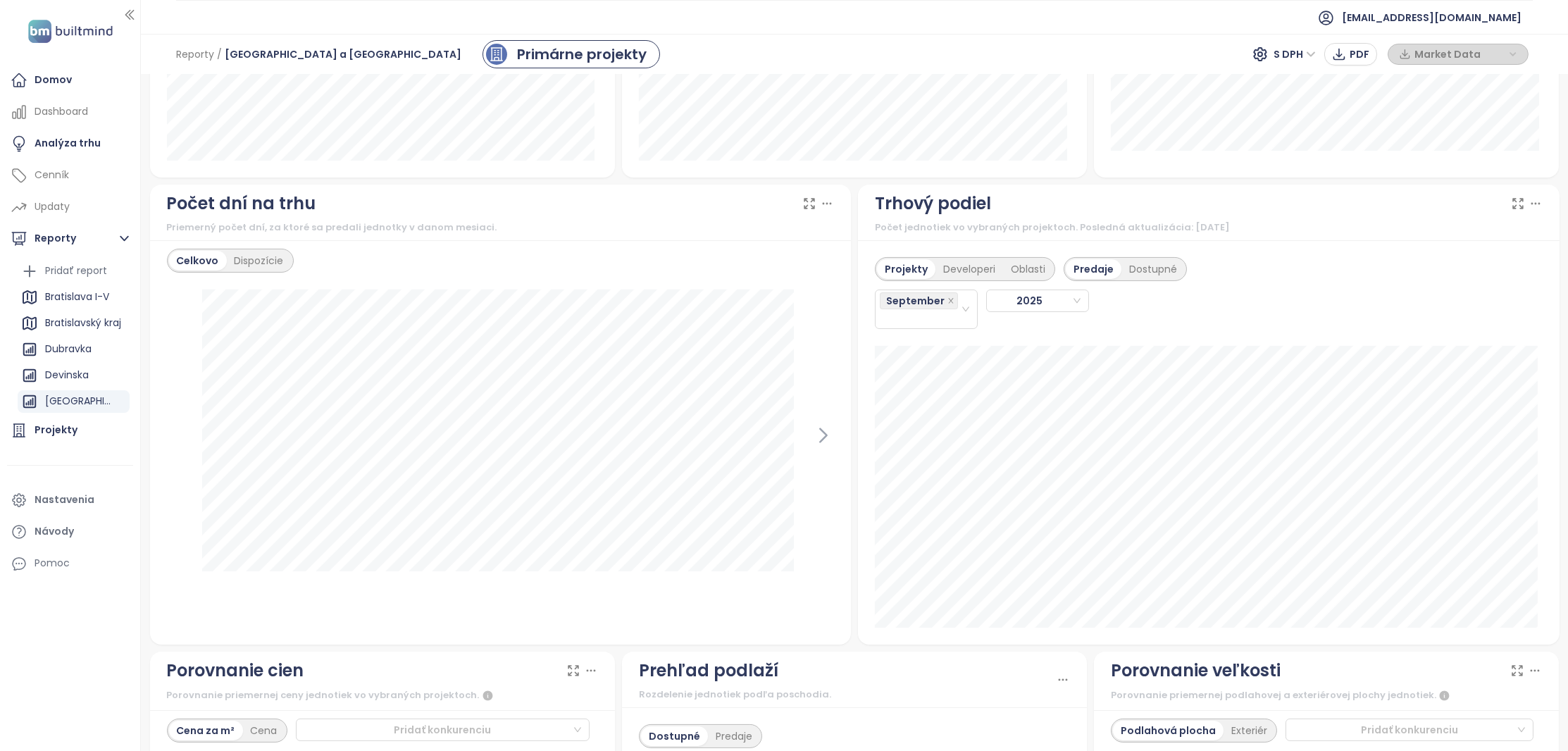
scroll to position [1111, 0]
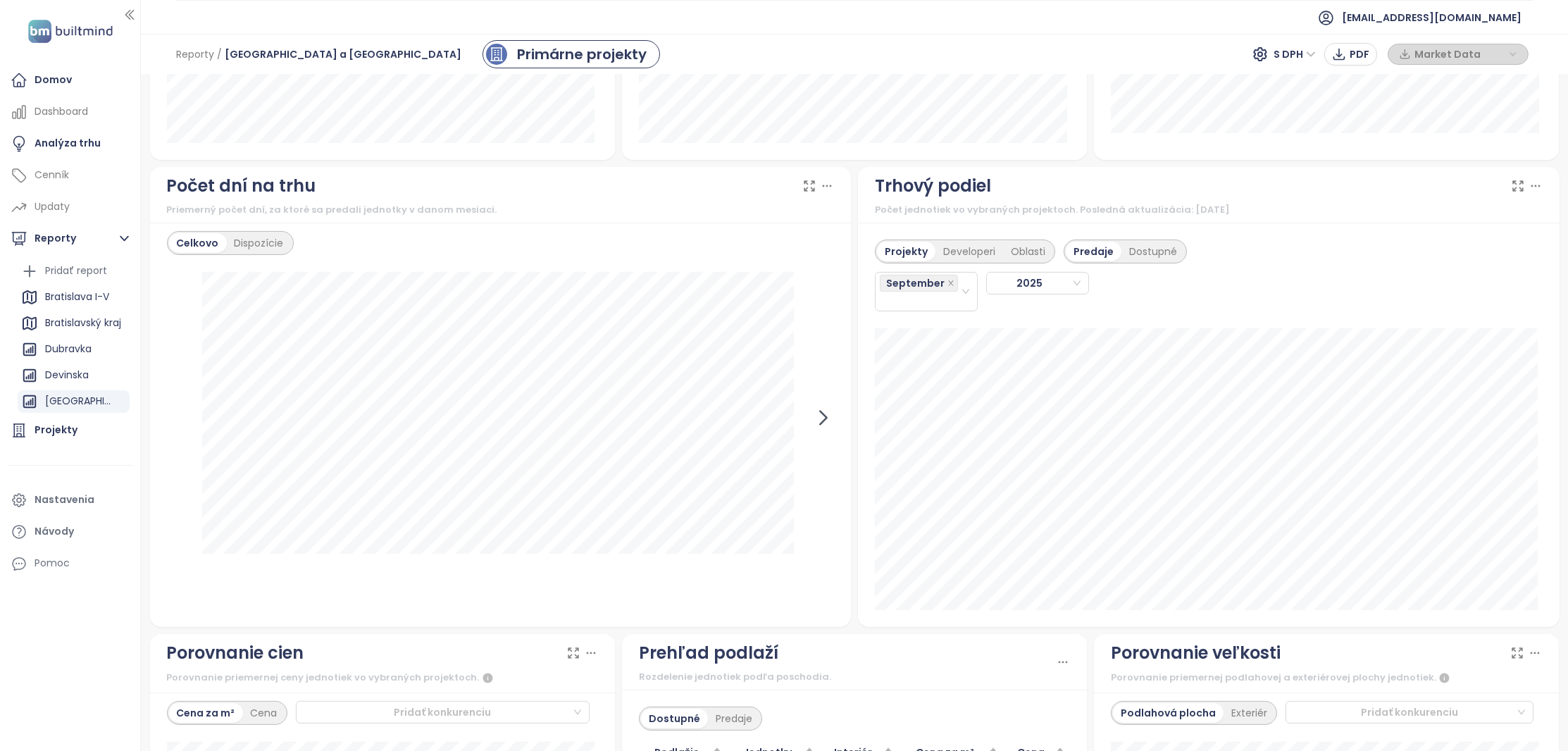
click at [818, 416] on icon at bounding box center [823, 417] width 22 height 22
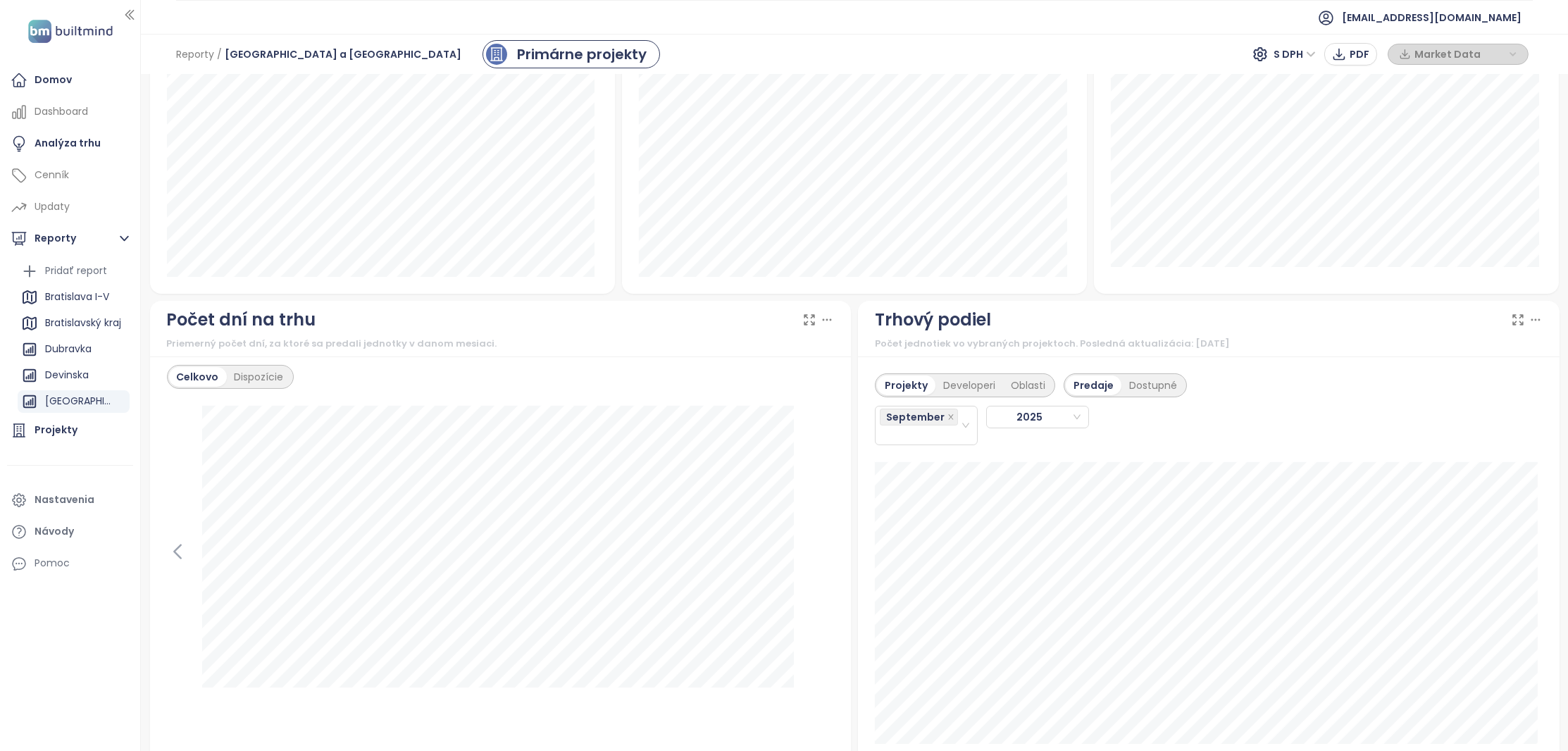
scroll to position [1038, 0]
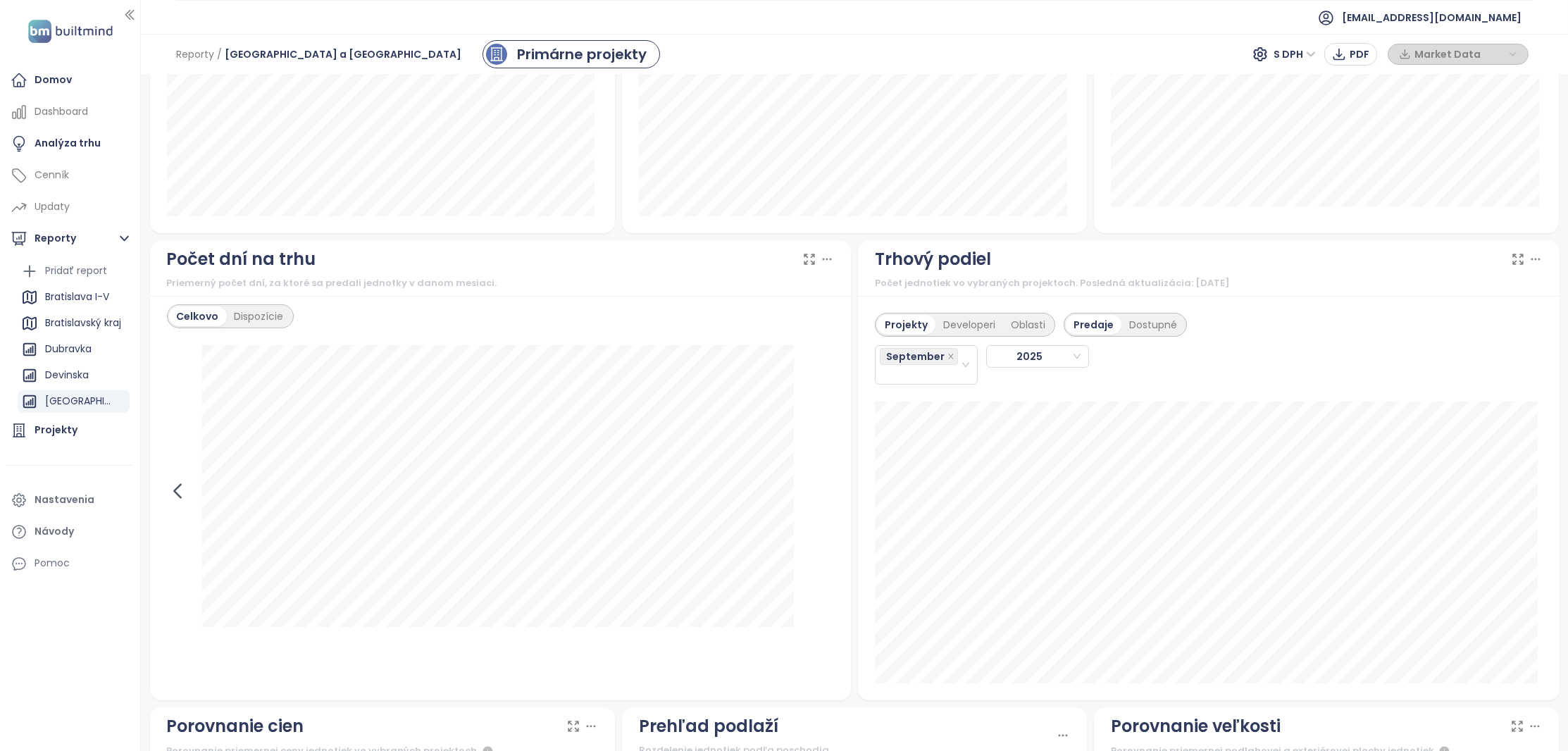
click at [181, 487] on icon at bounding box center [177, 491] width 22 height 22
click at [813, 491] on icon at bounding box center [823, 491] width 22 height 22
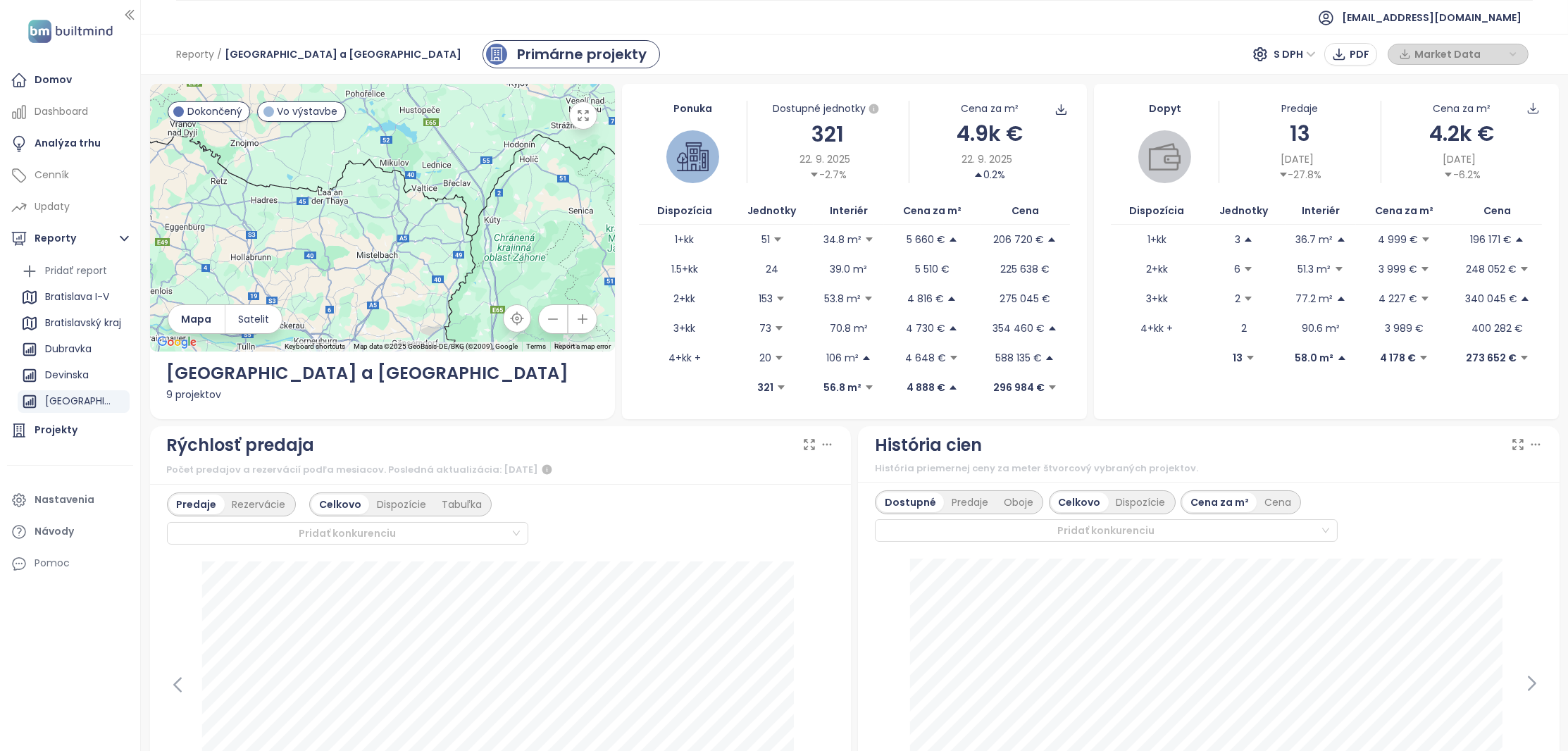
scroll to position [0, 0]
